Goal: Task Accomplishment & Management: Manage account settings

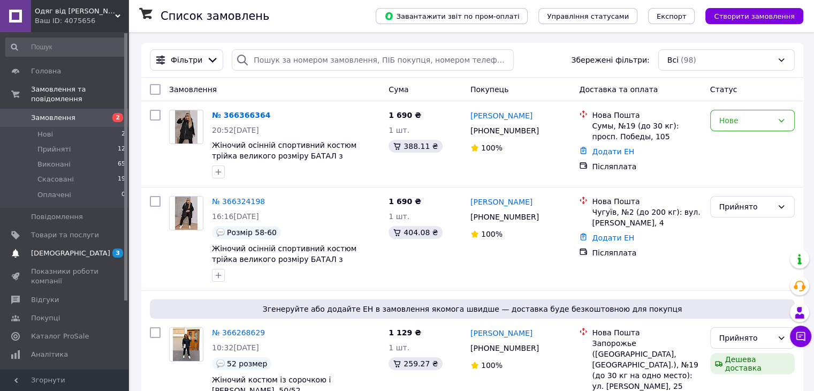
click at [82, 248] on span "[DEMOGRAPHIC_DATA]" at bounding box center [65, 253] width 68 height 10
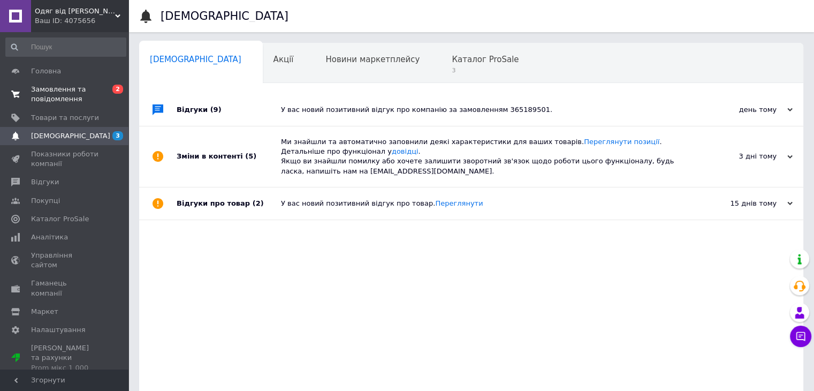
click at [60, 92] on span "Замовлення та повідомлення" at bounding box center [65, 94] width 68 height 19
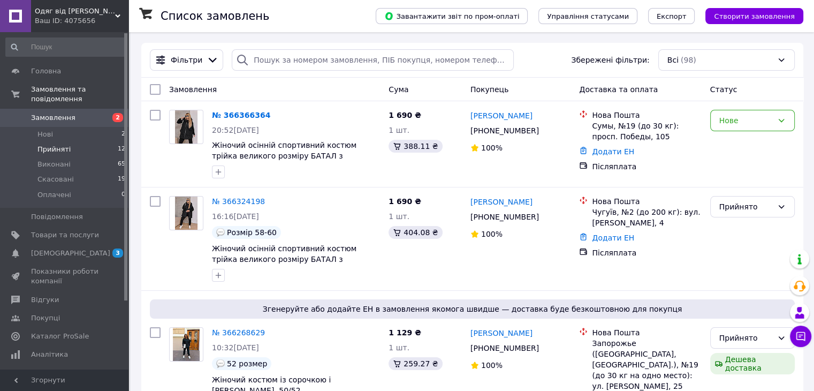
click at [86, 142] on li "Прийняті 12" at bounding box center [66, 149] width 132 height 15
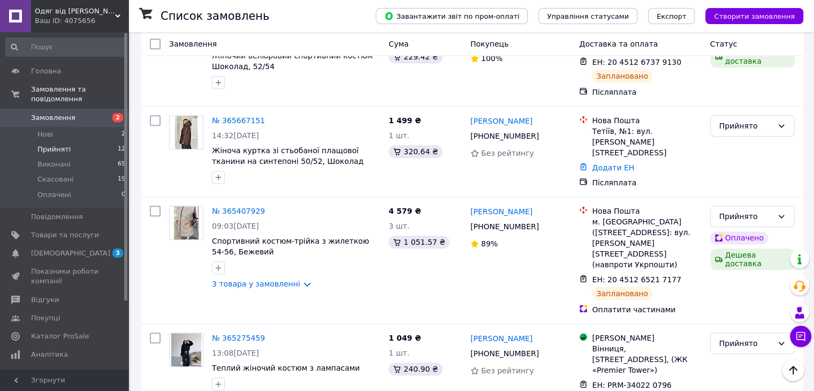
scroll to position [991, 0]
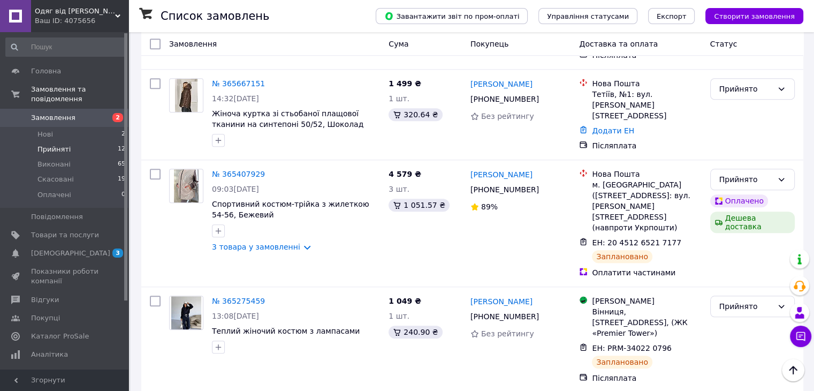
click at [73, 142] on li "Прийняті 12" at bounding box center [66, 149] width 132 height 15
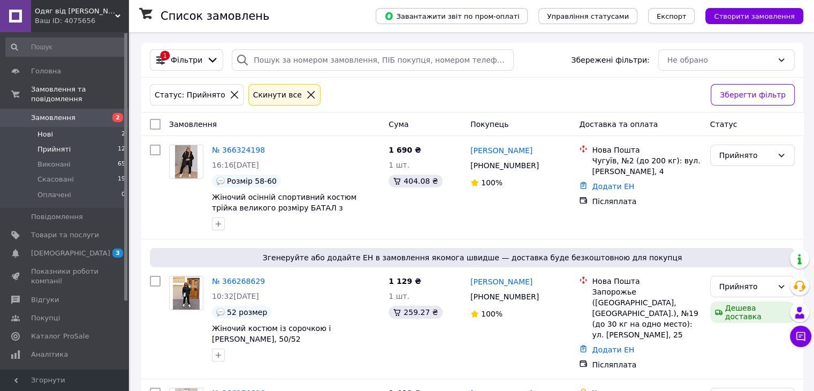
click at [75, 128] on li "Нові 2" at bounding box center [66, 134] width 132 height 15
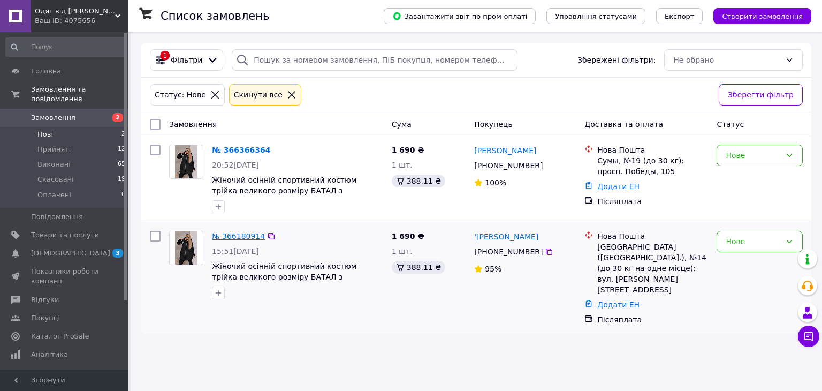
click at [233, 239] on link "№ 366180914" at bounding box center [238, 236] width 53 height 9
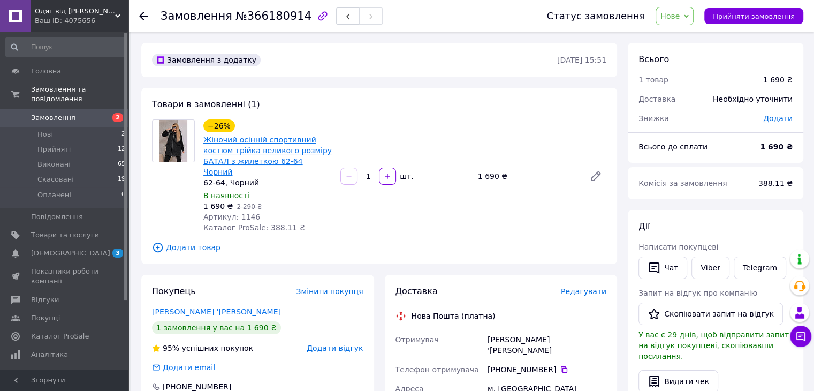
click at [273, 164] on link "Жіночий осінній спортивний костюм трійка великого розміру БАТАЛ з жилеткою 62-6…" at bounding box center [267, 155] width 128 height 41
drag, startPoint x: 493, startPoint y: 352, endPoint x: 548, endPoint y: 349, distance: 54.7
click at [548, 364] on div "[PHONE_NUMBER]" at bounding box center [547, 369] width 119 height 11
copy div "380 50 046 42 99"
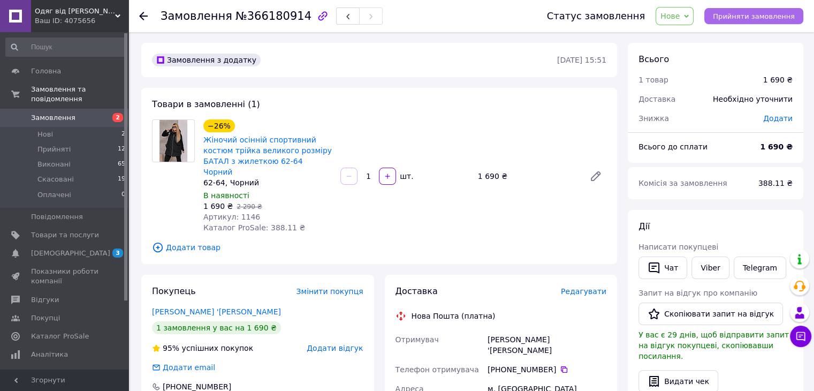
click at [745, 16] on span "Прийняти замовлення" at bounding box center [754, 16] width 82 height 8
click at [84, 129] on li "Нові 2" at bounding box center [66, 134] width 132 height 15
